Goal: Communication & Community: Answer question/provide support

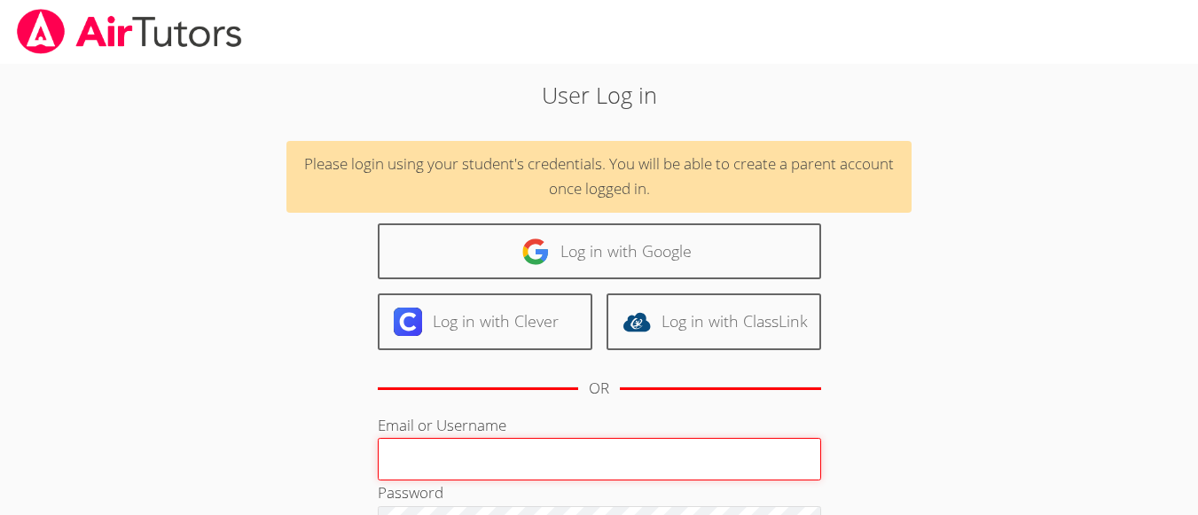
type input "elizabethw"
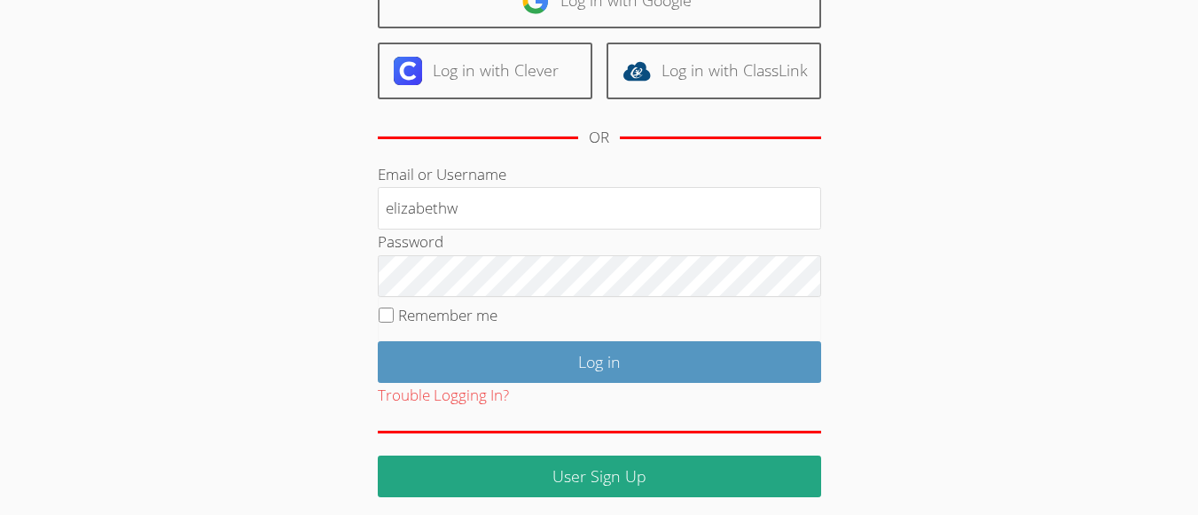
scroll to position [260, 0]
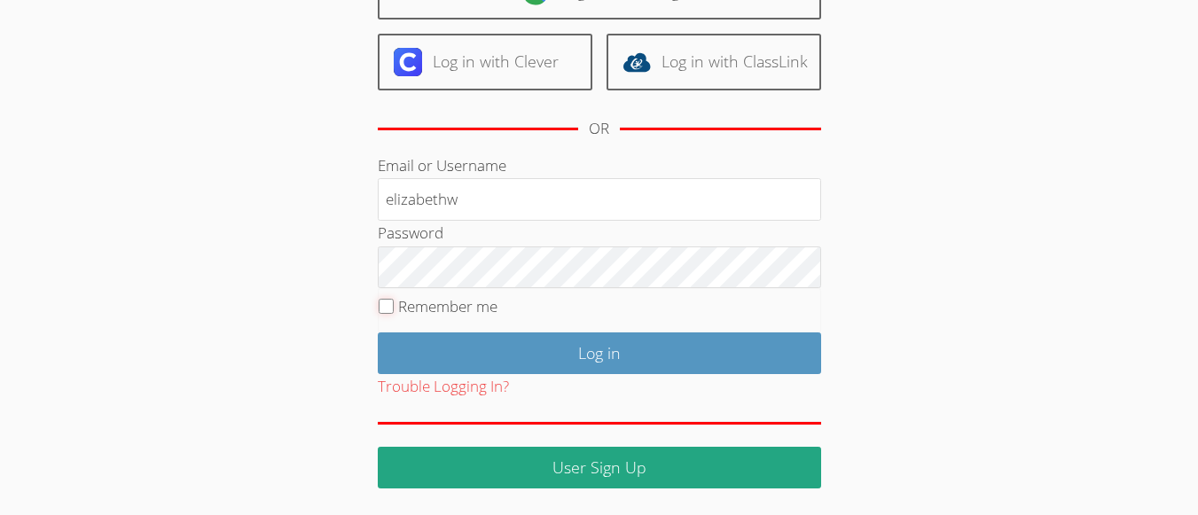
click at [386, 305] on input "Remember me" at bounding box center [386, 306] width 15 height 15
checkbox input "true"
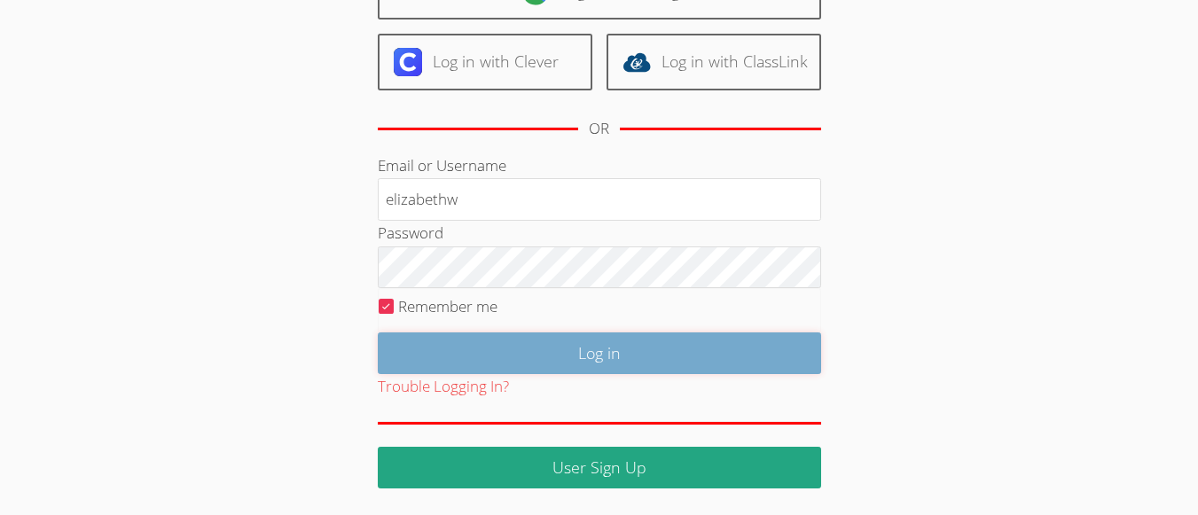
click at [583, 360] on input "Log in" at bounding box center [599, 354] width 443 height 42
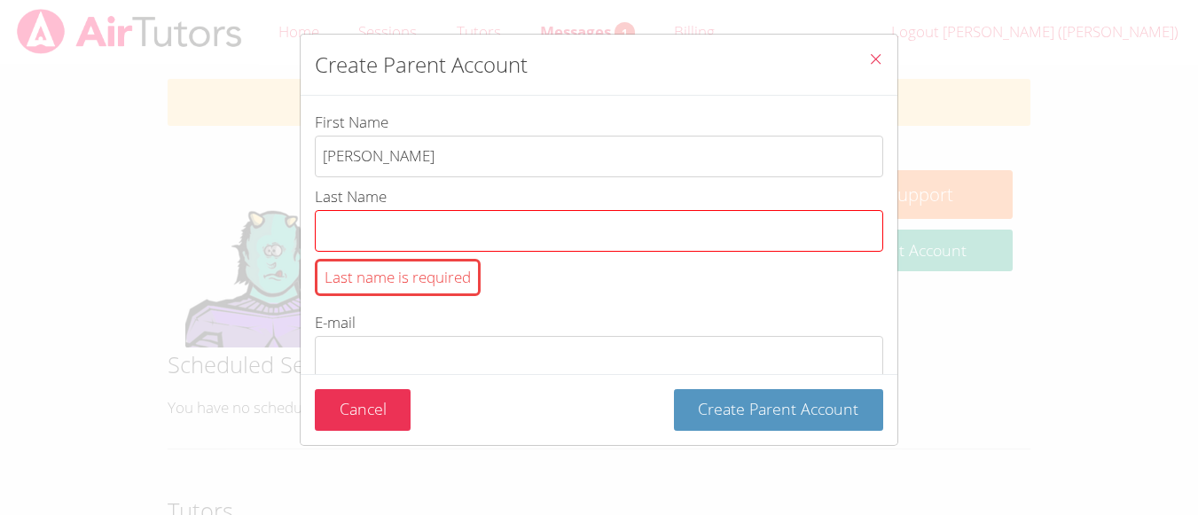
type input "gina"
click at [693, 227] on input "Last Name Last name is required" at bounding box center [599, 231] width 569 height 42
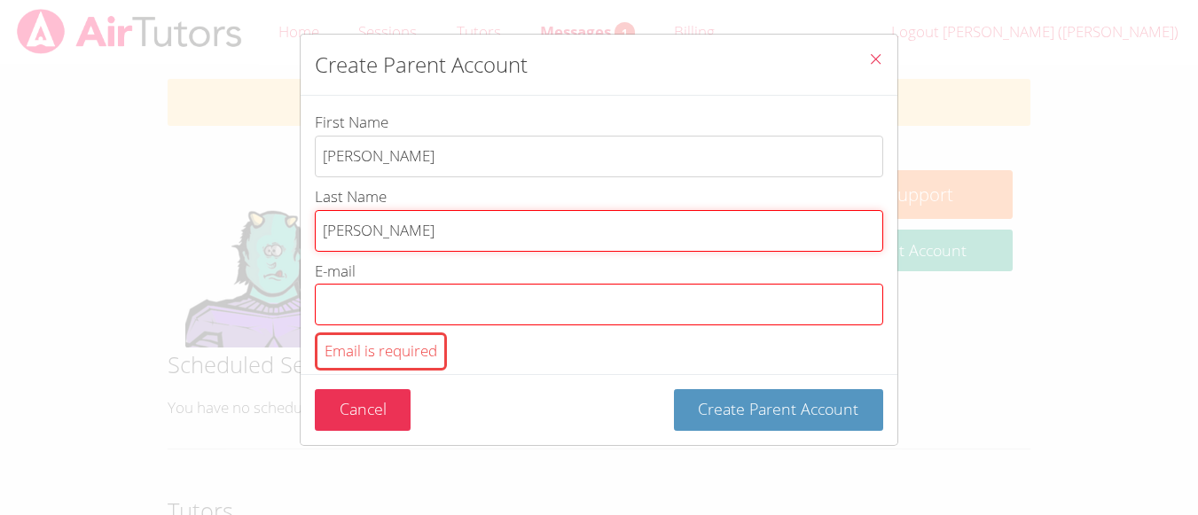
type input "barbeau"
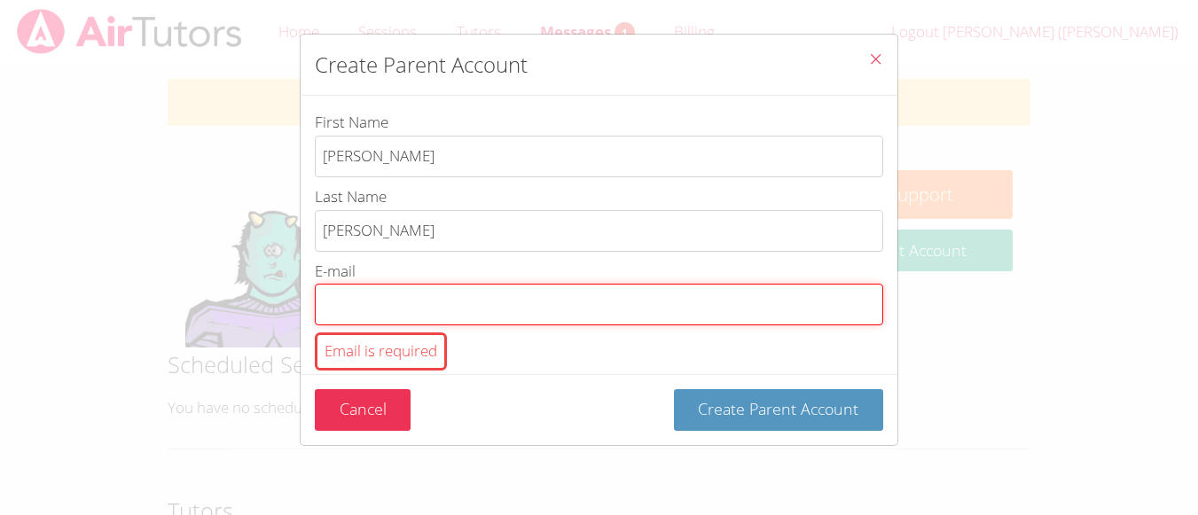
click at [505, 305] on input "E-mail Email is required" at bounding box center [599, 305] width 569 height 42
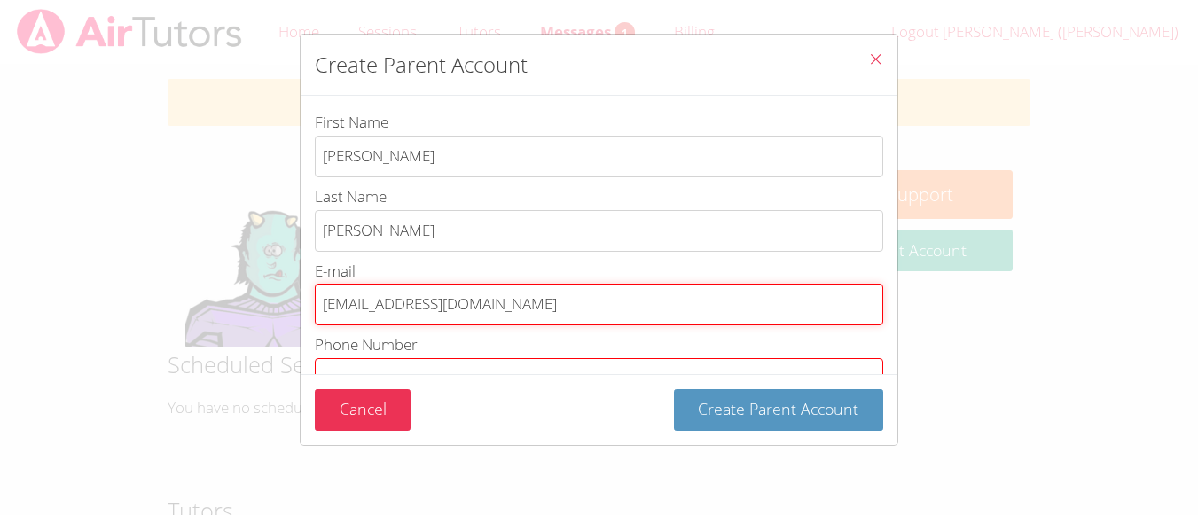
type input "ginabarbeau@hotmail.com"
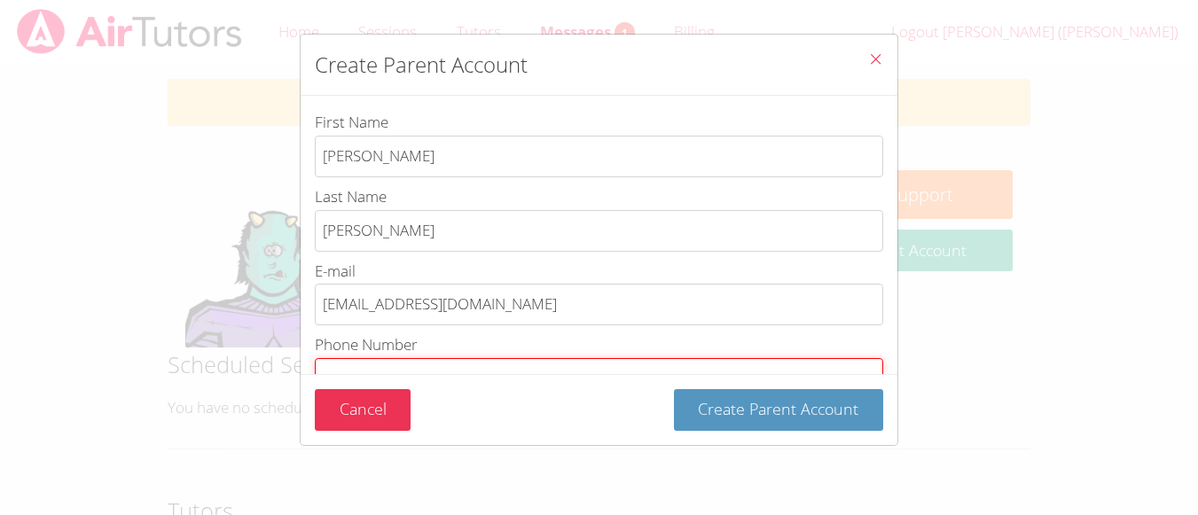
click at [492, 368] on input "Phone Number Phone number is required" at bounding box center [599, 379] width 569 height 42
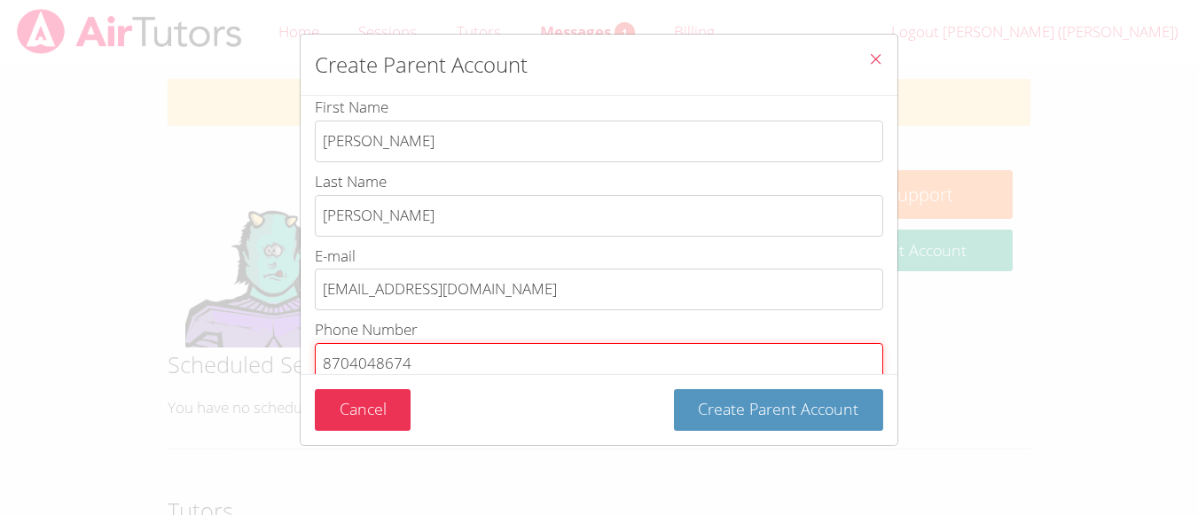
type input "8704048674"
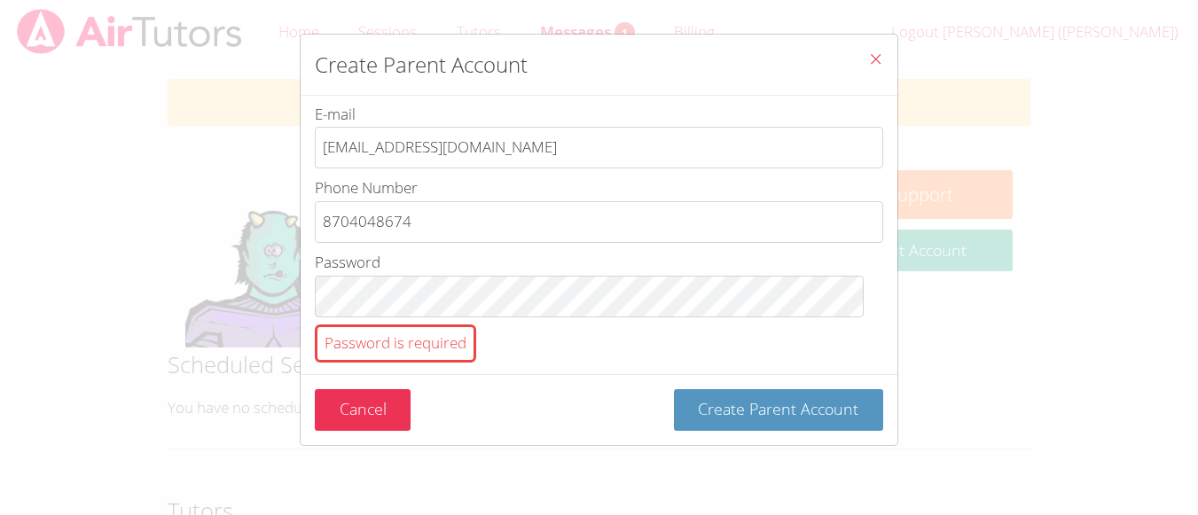
scroll to position [192, 0]
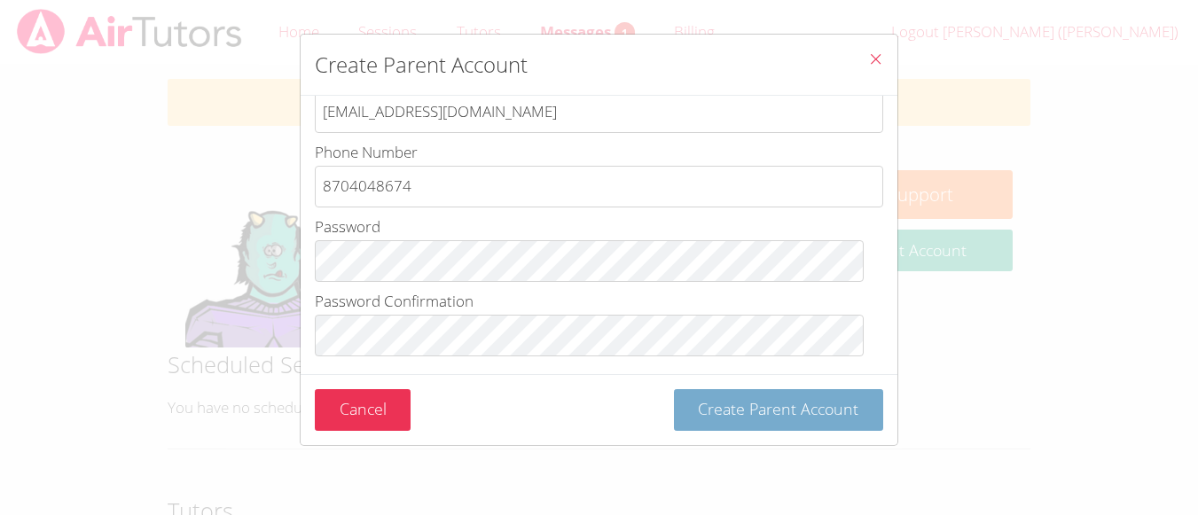
click at [769, 413] on span "Create Parent Account" at bounding box center [778, 408] width 161 height 21
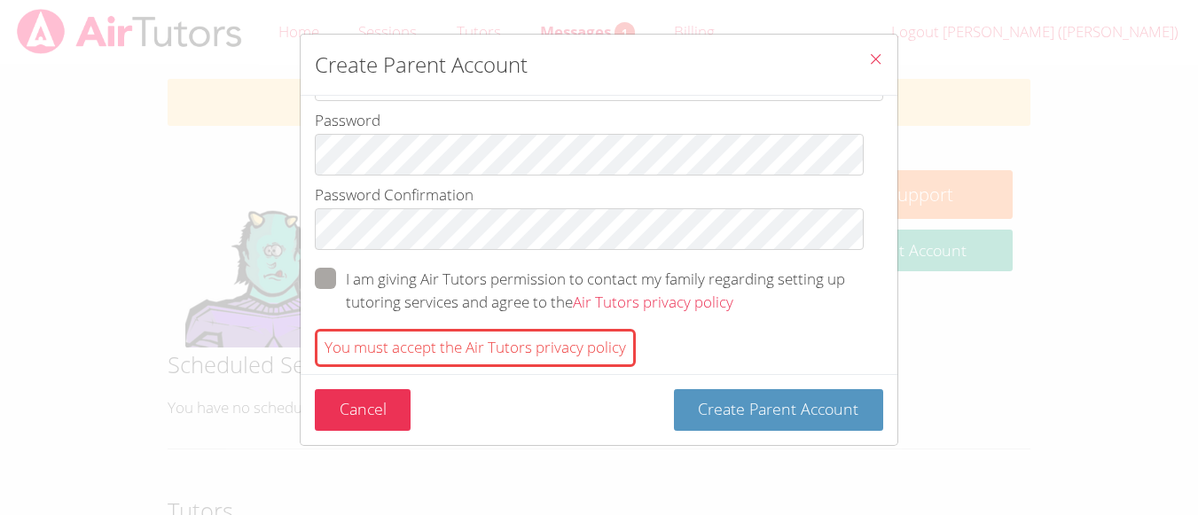
scroll to position [327, 0]
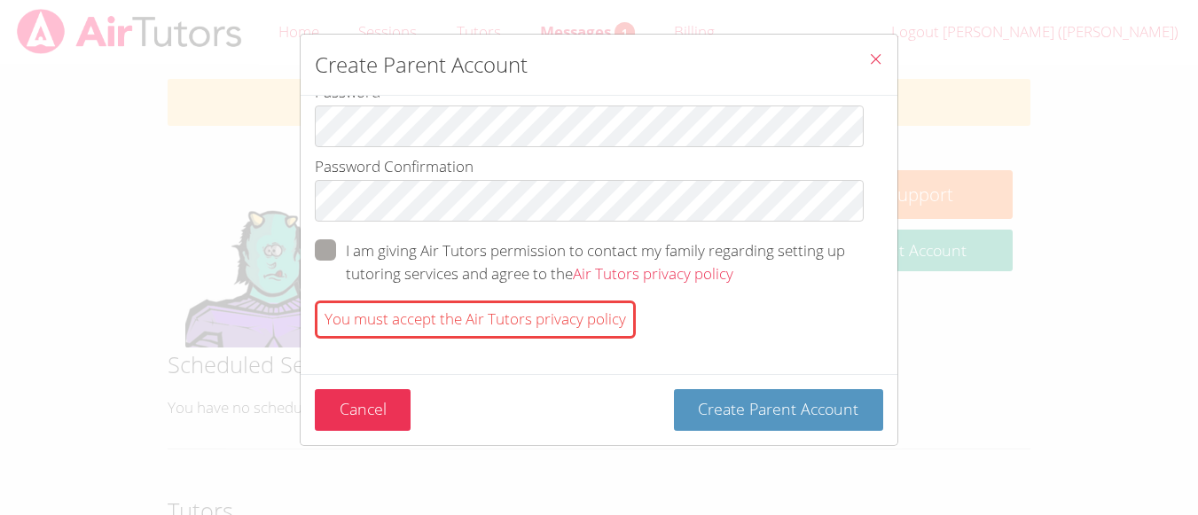
click at [733, 263] on span "btn solid green w-full" at bounding box center [733, 273] width 0 height 20
click at [733, 245] on input "I am giving Air Tutors permission to contact my family regarding setting up tut…" at bounding box center [740, 246] width 15 height 15
checkbox input "true"
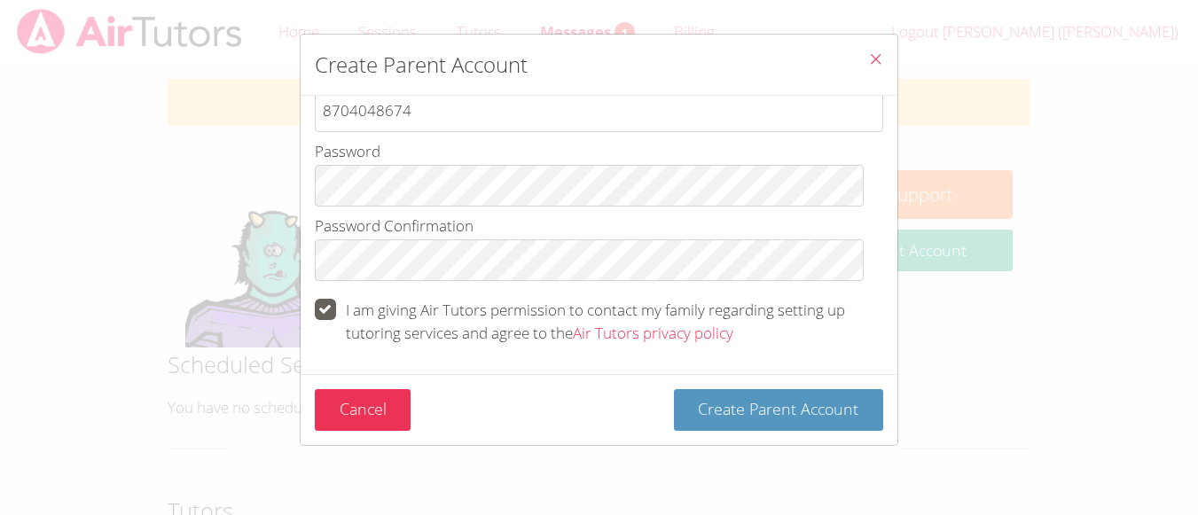
scroll to position [269, 0]
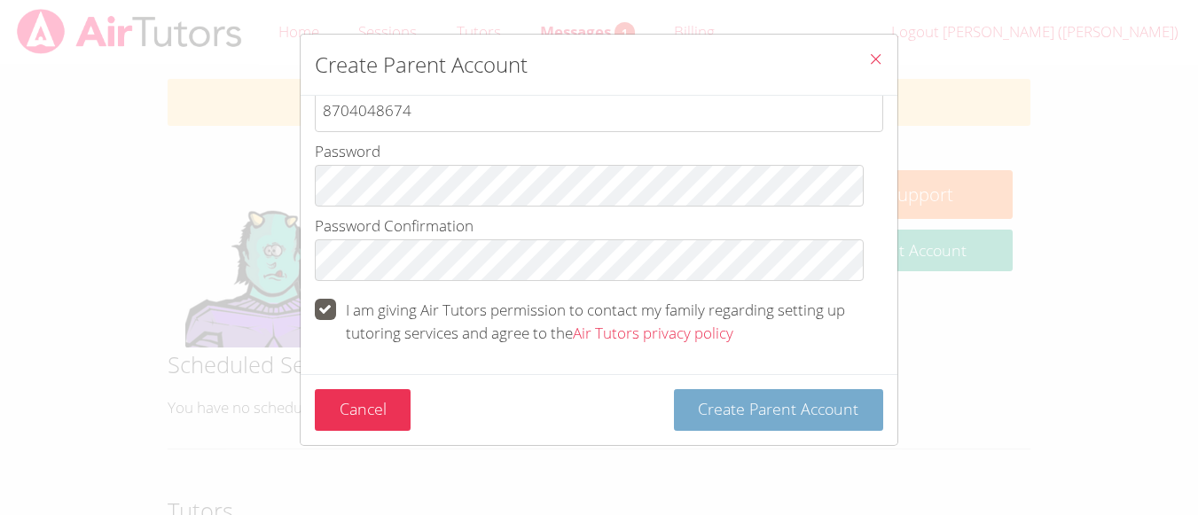
click at [735, 412] on span "Create Parent Account" at bounding box center [778, 408] width 161 height 21
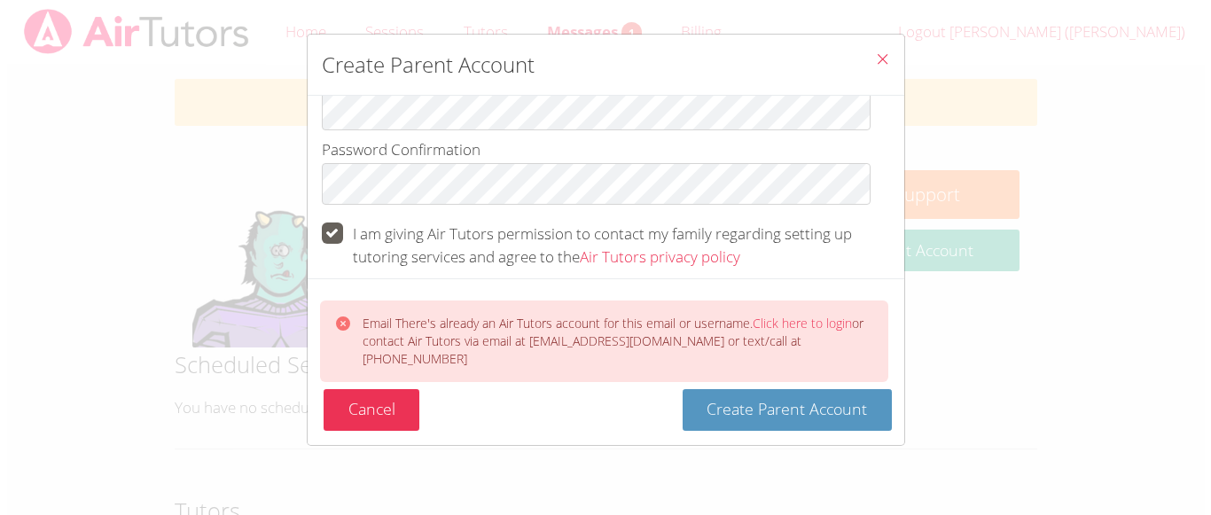
scroll to position [347, 0]
click at [868, 56] on icon "Close" at bounding box center [875, 58] width 15 height 15
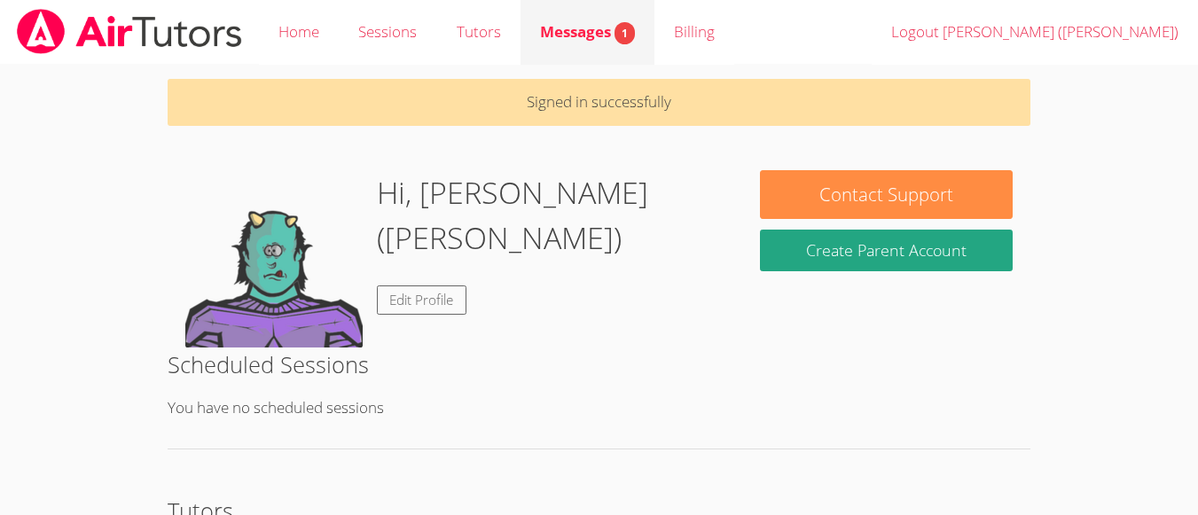
click at [590, 34] on span "Messages 1" at bounding box center [587, 31] width 95 height 20
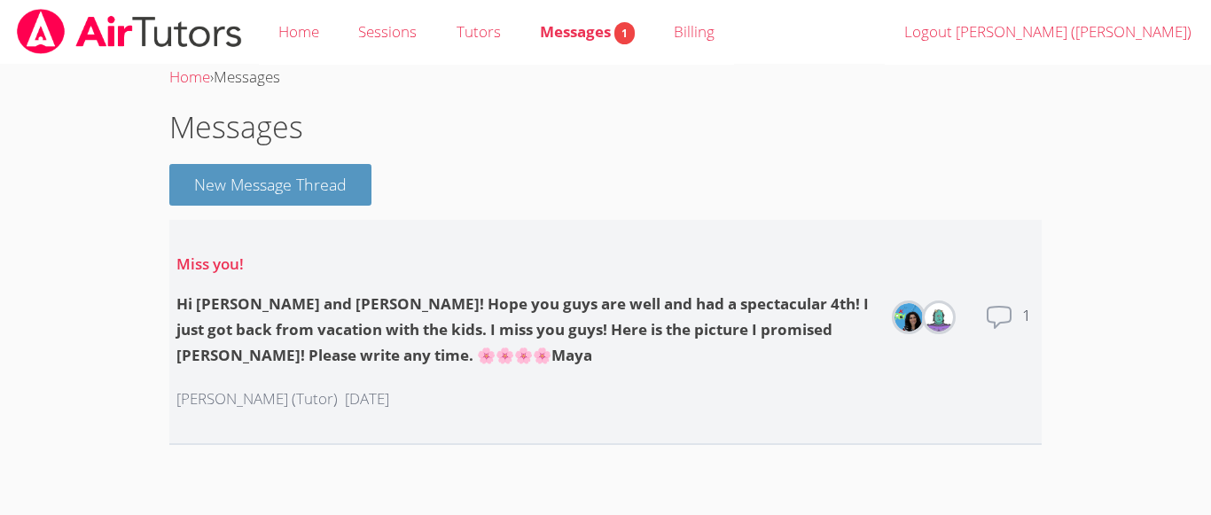
click at [280, 399] on p "[PERSON_NAME] (Tutor)" at bounding box center [256, 400] width 161 height 26
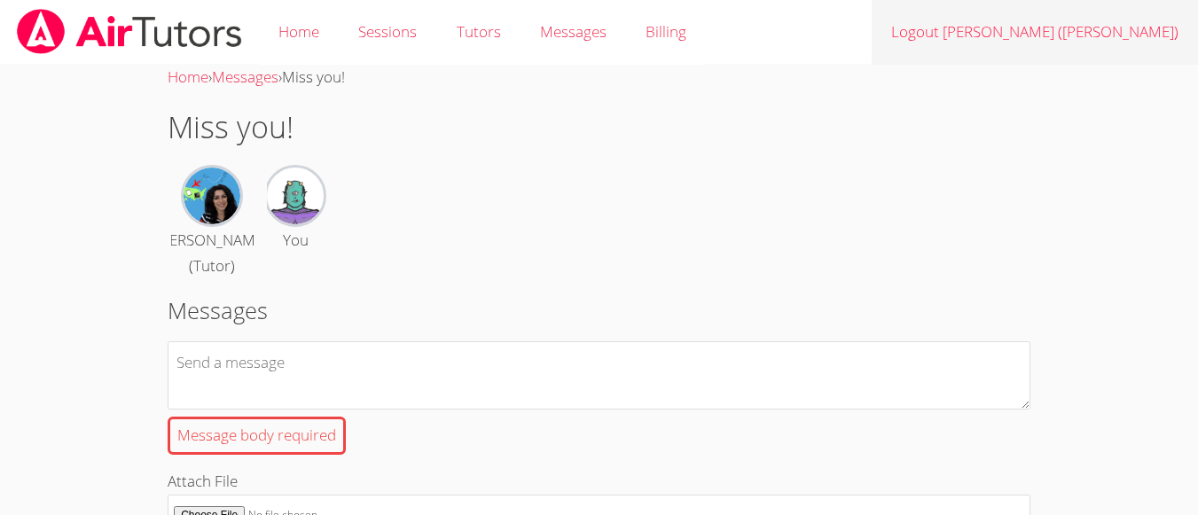
click at [1142, 32] on link "Logout [PERSON_NAME] ([PERSON_NAME])" at bounding box center [1035, 32] width 326 height 65
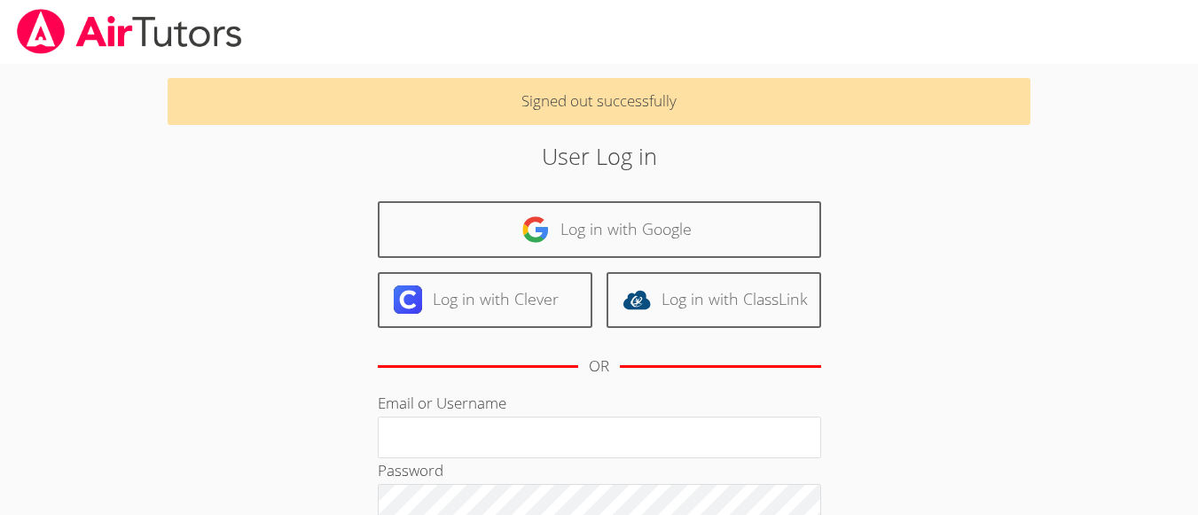
type input "[EMAIL_ADDRESS][DOMAIN_NAME]"
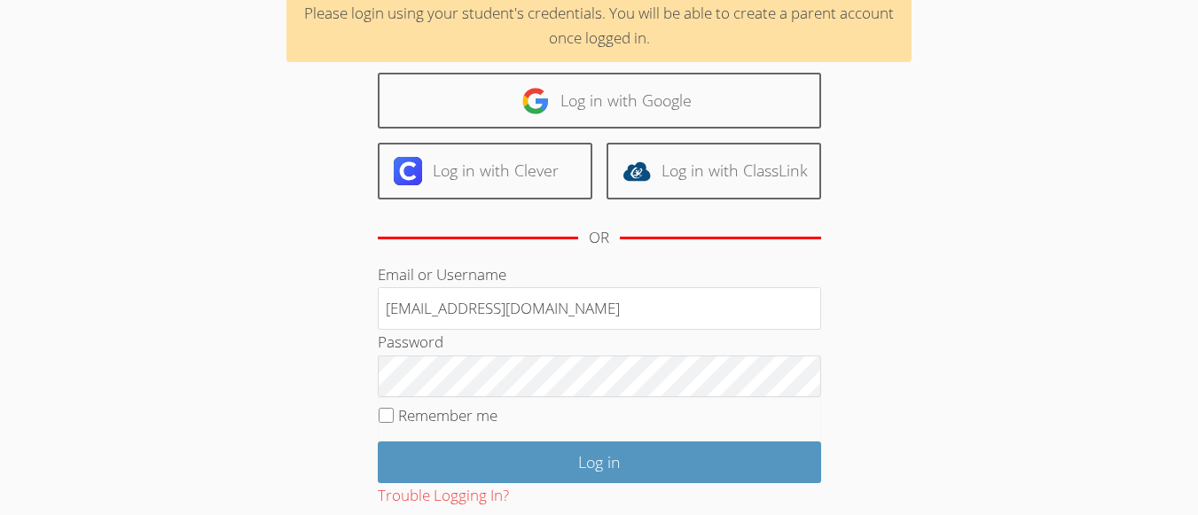
scroll to position [177, 0]
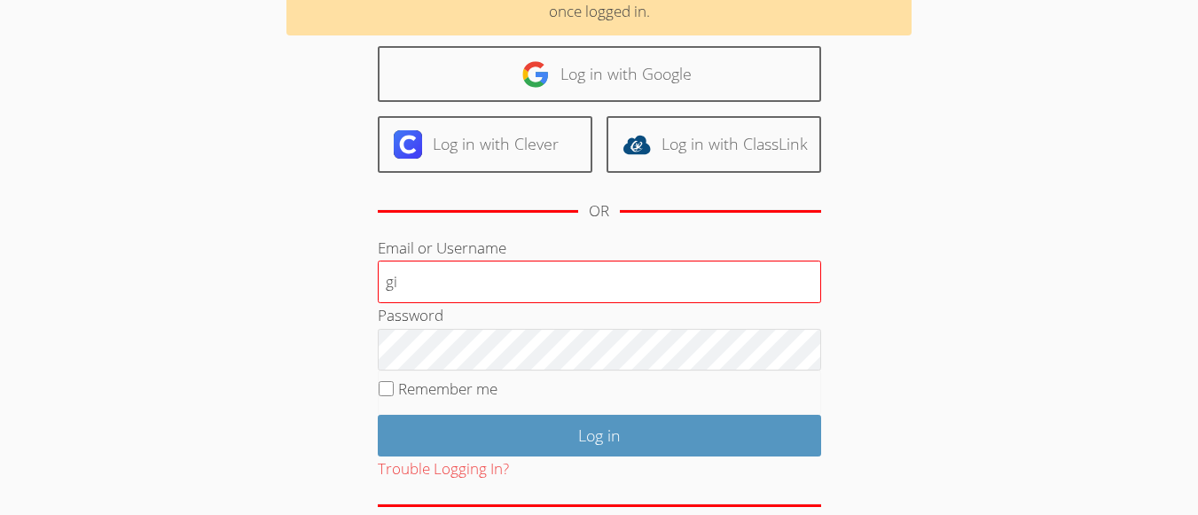
type input "g"
type input "elizabethw"
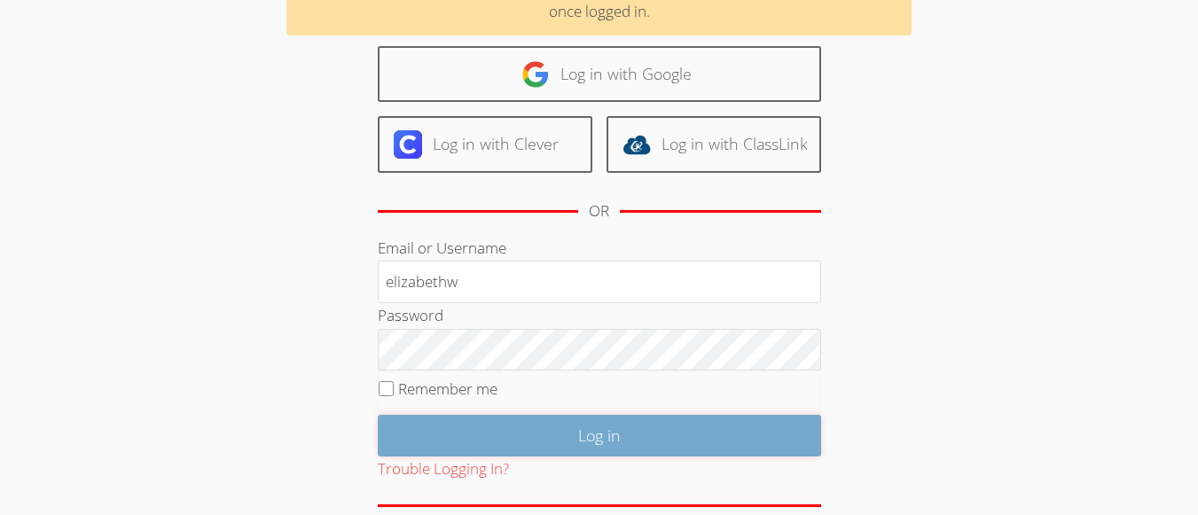
click at [628, 440] on input "Log in" at bounding box center [599, 436] width 443 height 42
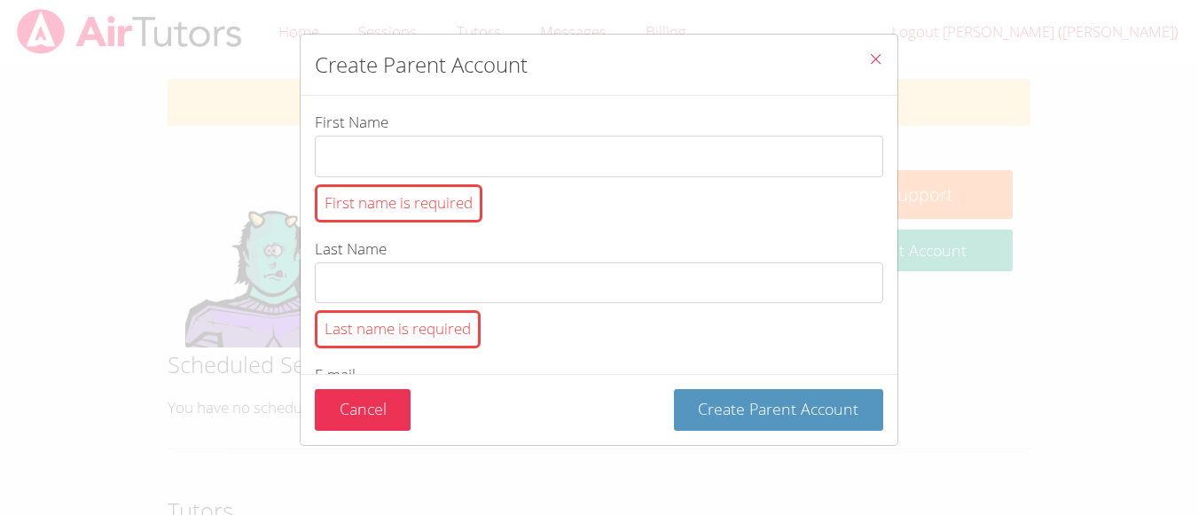
click at [868, 59] on icon "Close" at bounding box center [875, 58] width 15 height 15
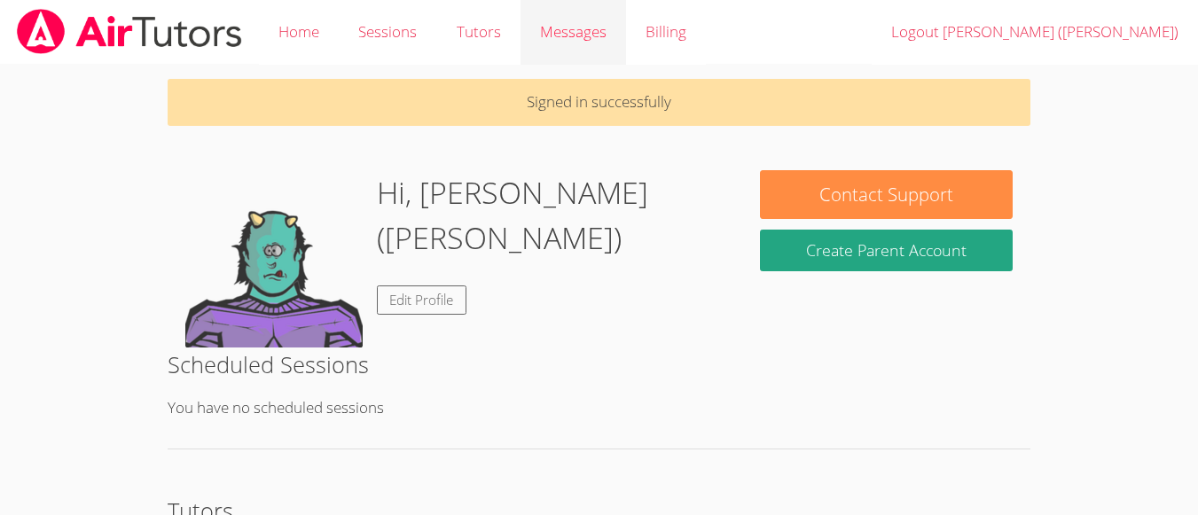
click at [580, 34] on span "Messages" at bounding box center [573, 31] width 67 height 20
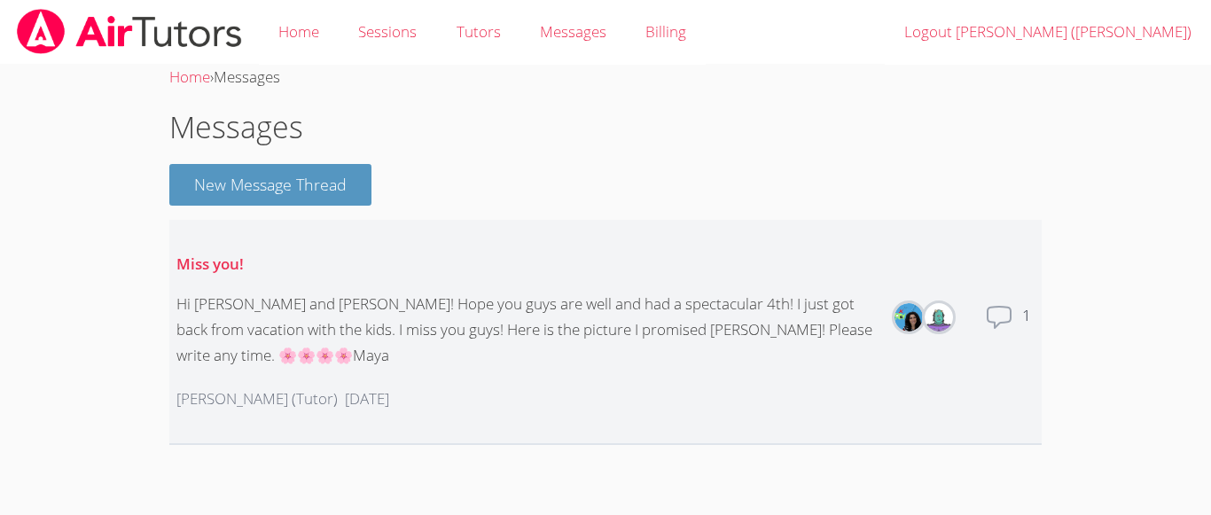
click at [309, 314] on div "Hi [PERSON_NAME] and [PERSON_NAME]! Hope you guys are well and had a spectacula…" at bounding box center [525, 330] width 699 height 77
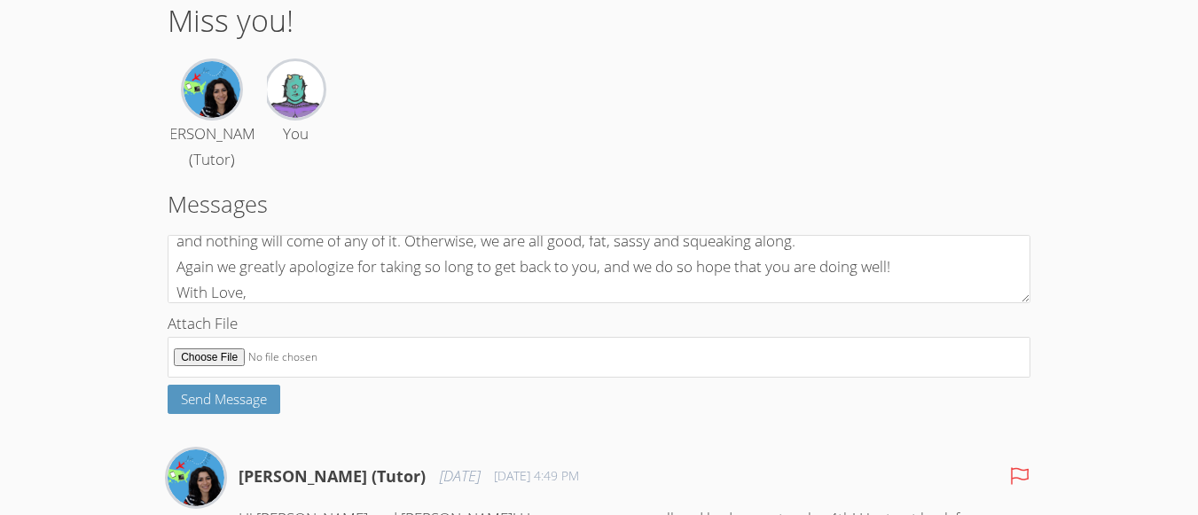
scroll to position [142, 0]
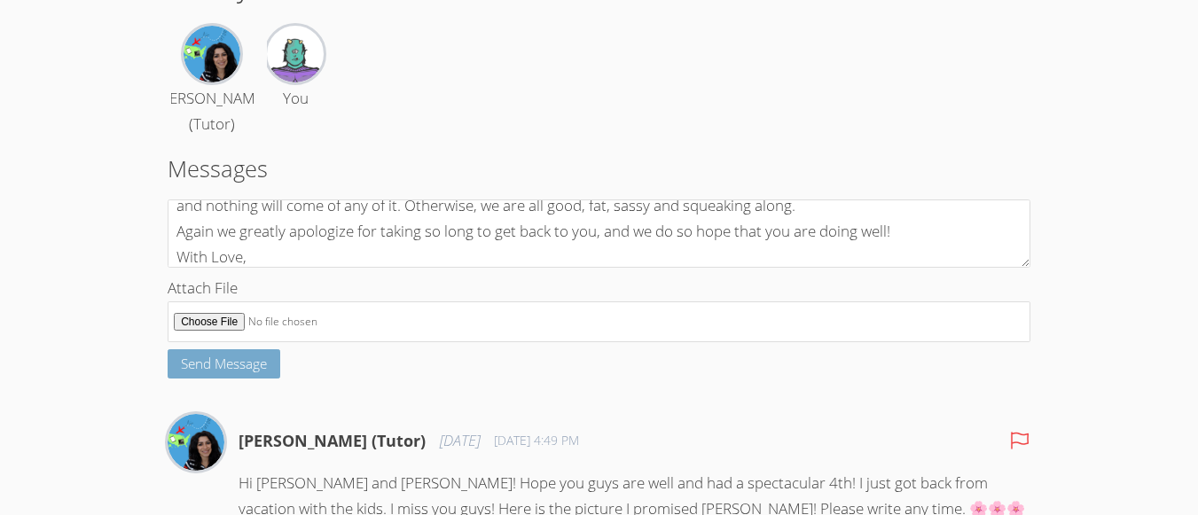
type textarea "Dear [PERSON_NAME] So Sorry its been so long!!! we had some issues with trying …"
click at [233, 372] on span "Send Message" at bounding box center [224, 364] width 86 height 18
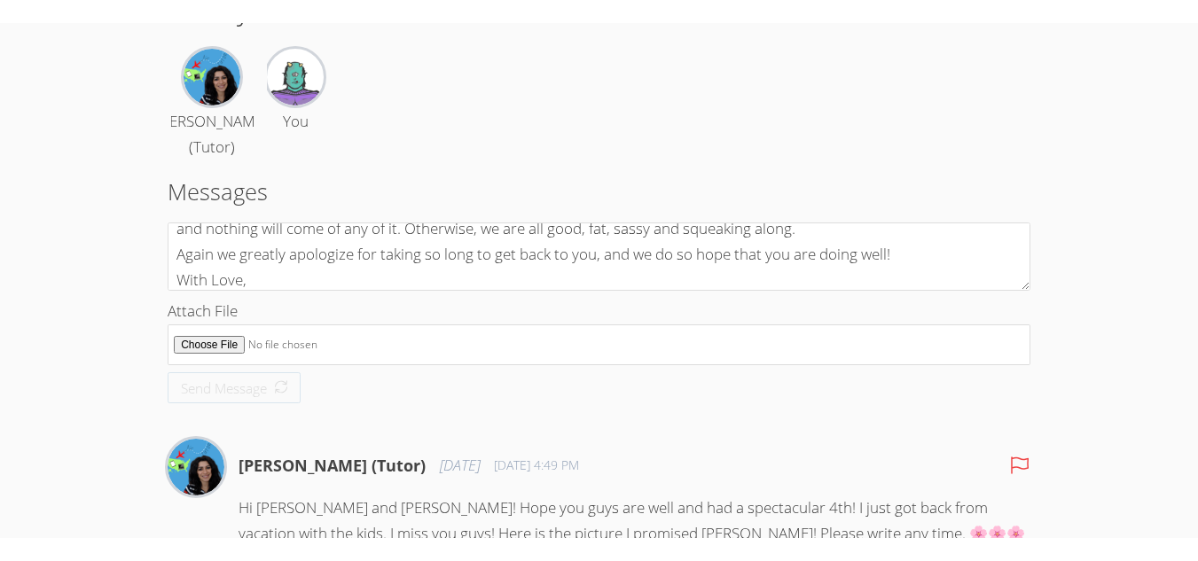
scroll to position [0, 0]
